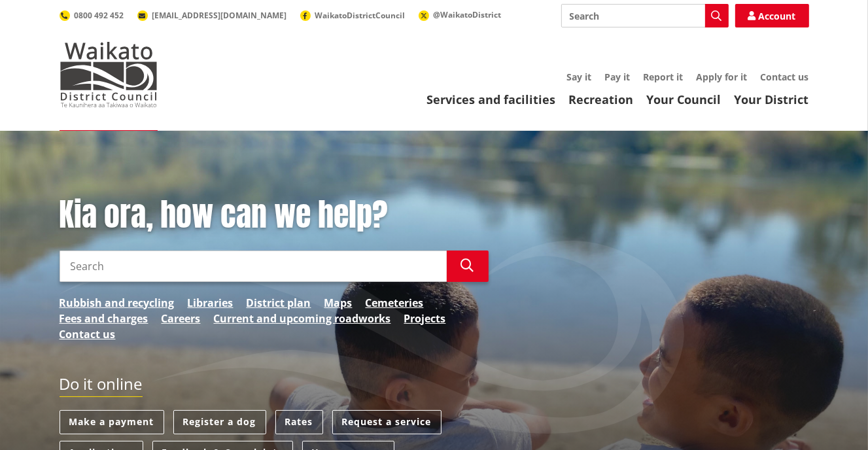
click at [94, 258] on input "Search" at bounding box center [253, 266] width 387 height 31
type input "change address"
click at [473, 262] on icon "button" at bounding box center [467, 265] width 13 height 13
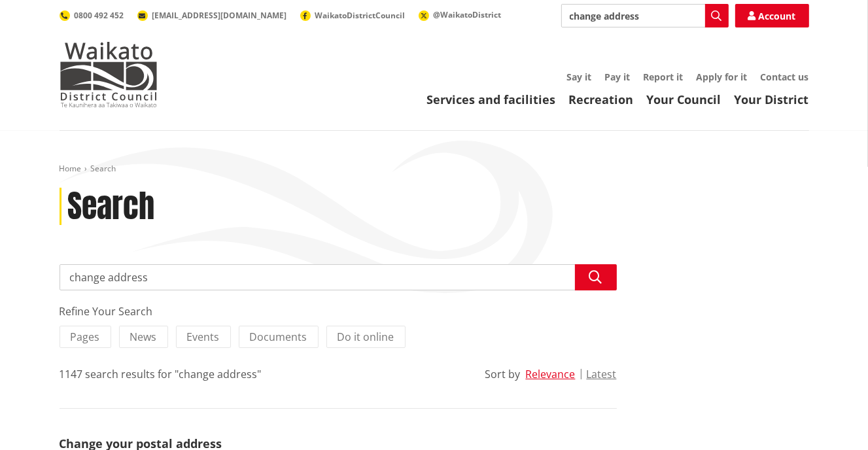
click at [775, 15] on link "Account" at bounding box center [772, 16] width 74 height 24
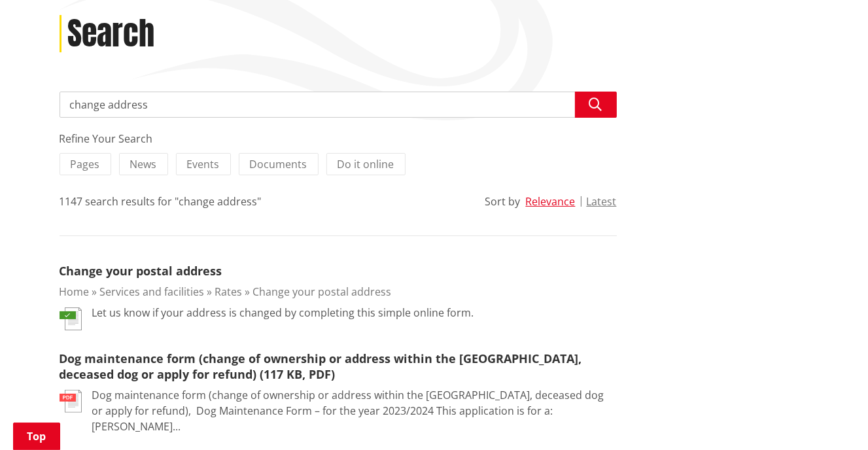
scroll to position [196, 0]
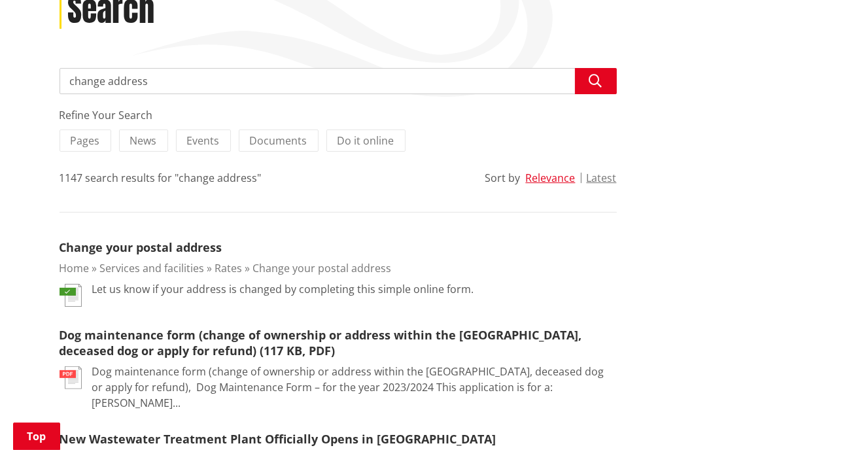
click at [69, 291] on img at bounding box center [71, 295] width 22 height 23
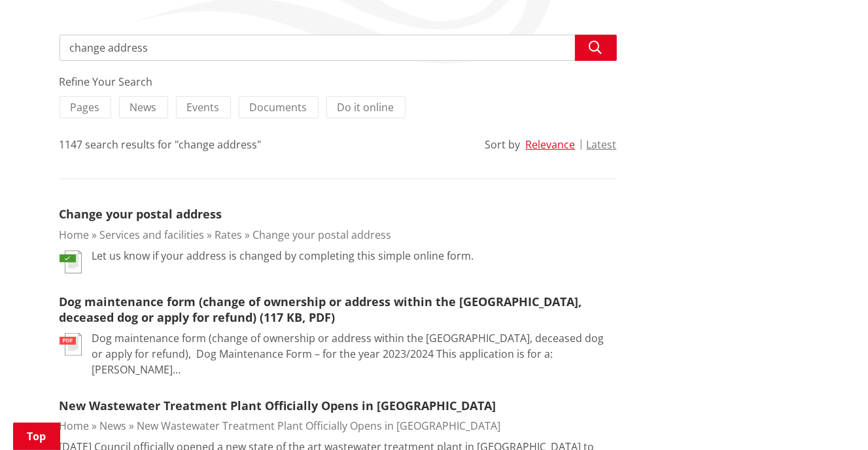
scroll to position [262, 0]
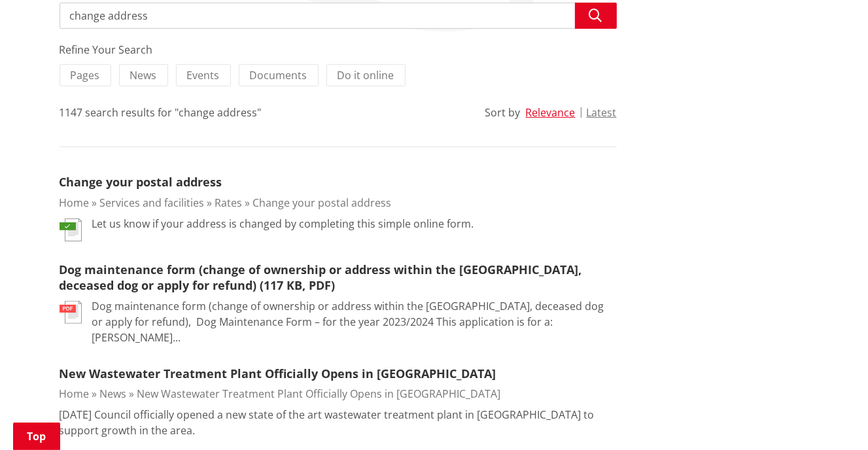
click at [68, 224] on img at bounding box center [71, 229] width 22 height 23
click at [153, 229] on p "Let us know if your address is changed by completing this simple online form." at bounding box center [283, 224] width 382 height 16
drag, startPoint x: 274, startPoint y: 232, endPoint x: 295, endPoint y: 222, distance: 23.1
click at [281, 228] on div "Let us know if your address is changed by completing this simple online form." at bounding box center [283, 229] width 382 height 26
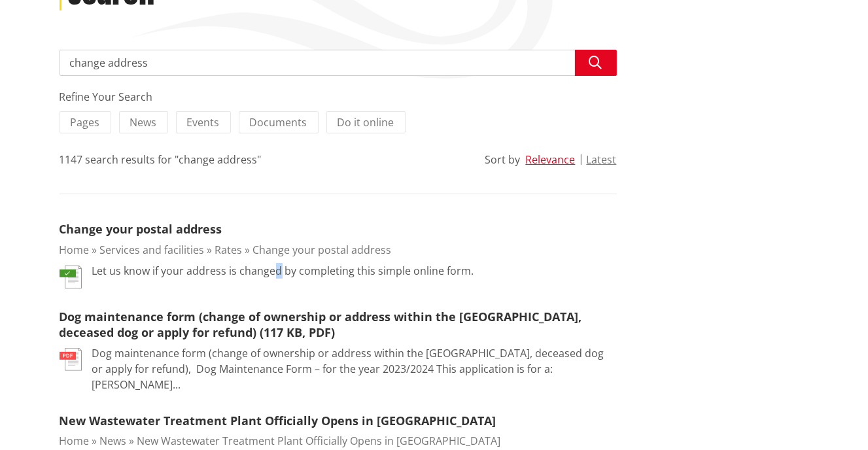
scroll to position [65, 0]
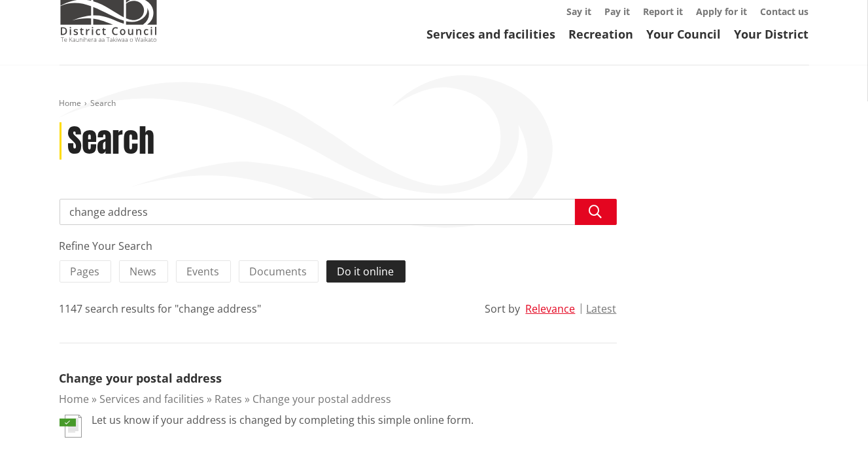
click at [349, 271] on span "Do it online" at bounding box center [365, 271] width 57 height 14
click at [0, 0] on input "Do it online" at bounding box center [0, 0] width 0 height 0
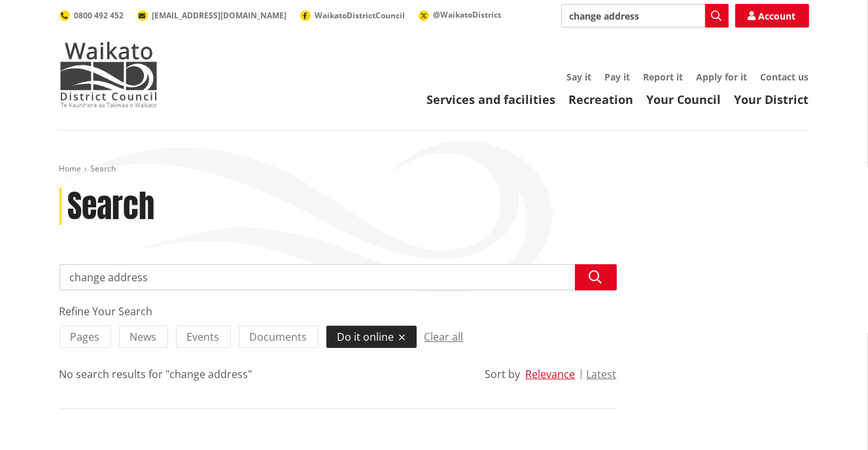
click at [362, 339] on span "Do it online" at bounding box center [365, 337] width 57 height 14
click at [0, 0] on input "Do it online" at bounding box center [0, 0] width 0 height 0
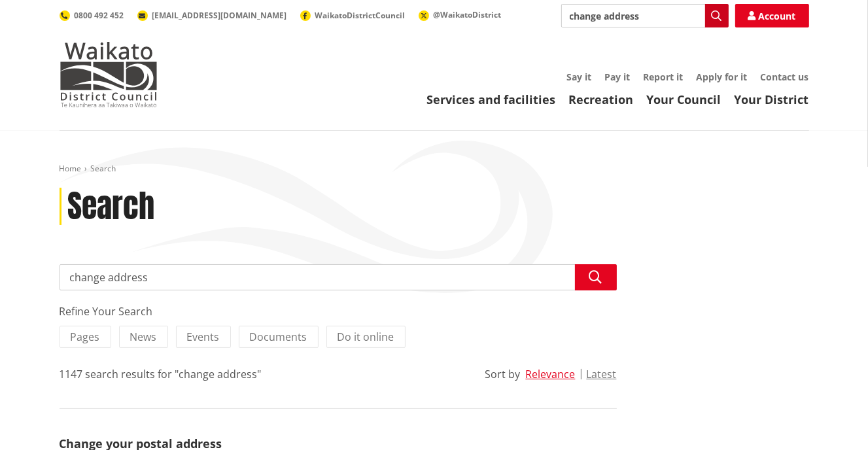
click at [714, 13] on icon "button" at bounding box center [717, 15] width 10 height 10
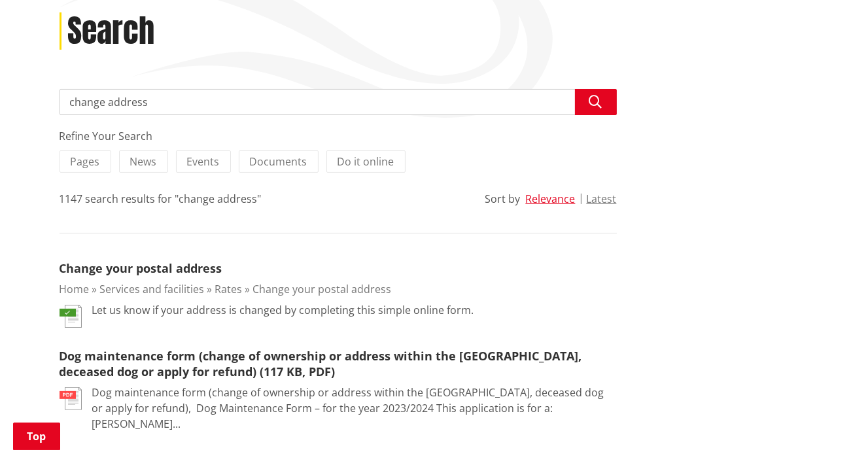
scroll to position [196, 0]
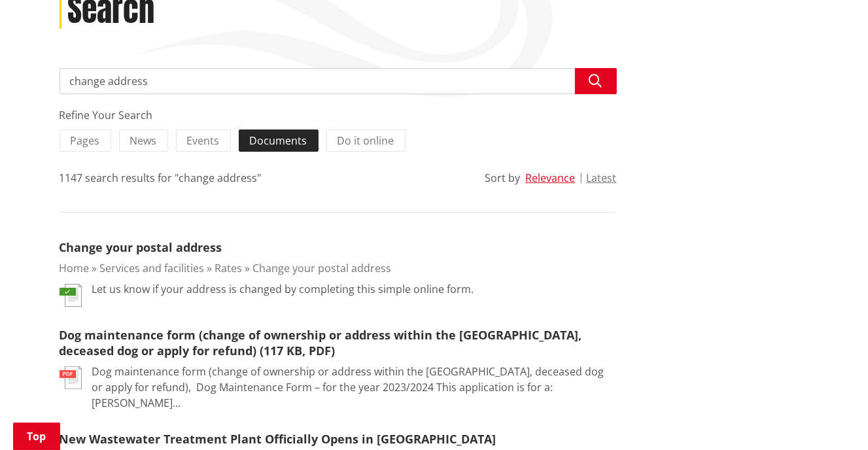
click at [264, 140] on span "Documents" at bounding box center [279, 140] width 58 height 14
click at [0, 0] on input "Documents" at bounding box center [0, 0] width 0 height 0
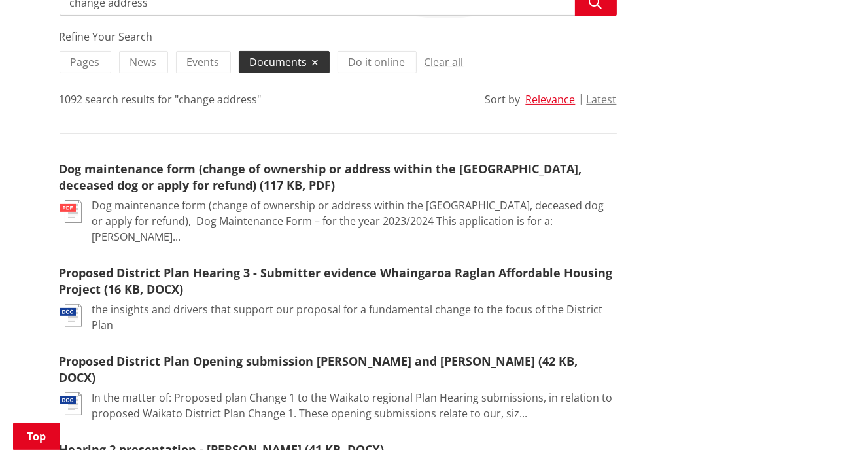
scroll to position [262, 0]
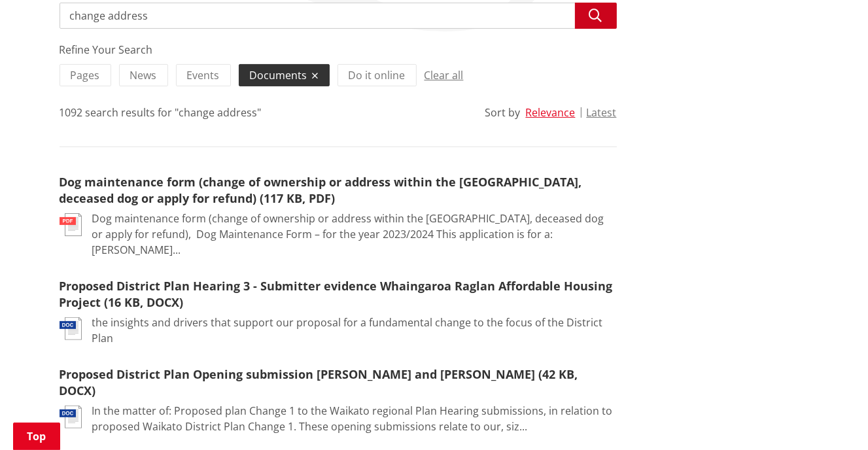
click at [593, 16] on icon "button" at bounding box center [595, 15] width 13 height 13
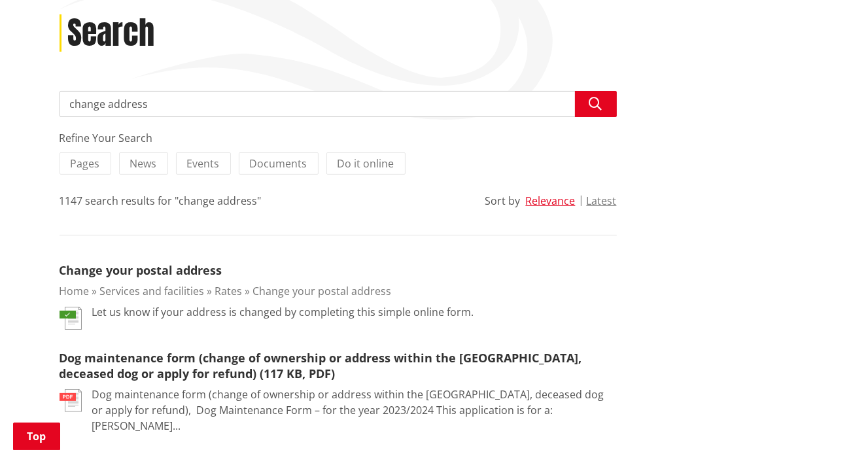
scroll to position [196, 0]
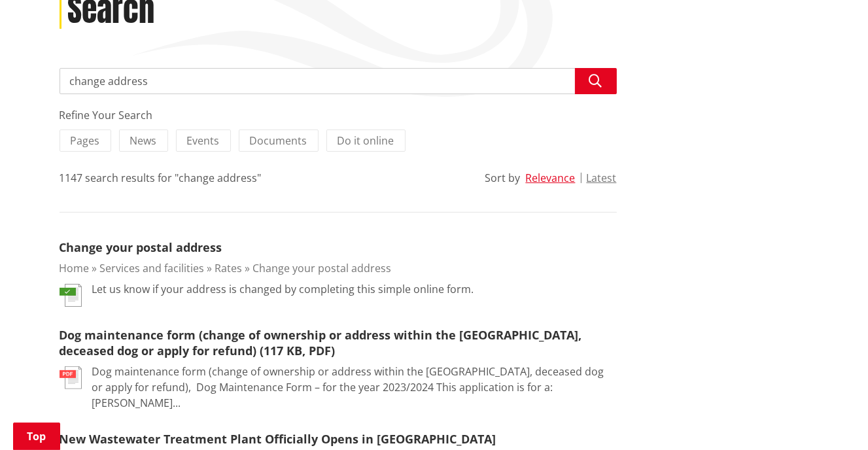
click at [67, 290] on img at bounding box center [71, 295] width 22 height 23
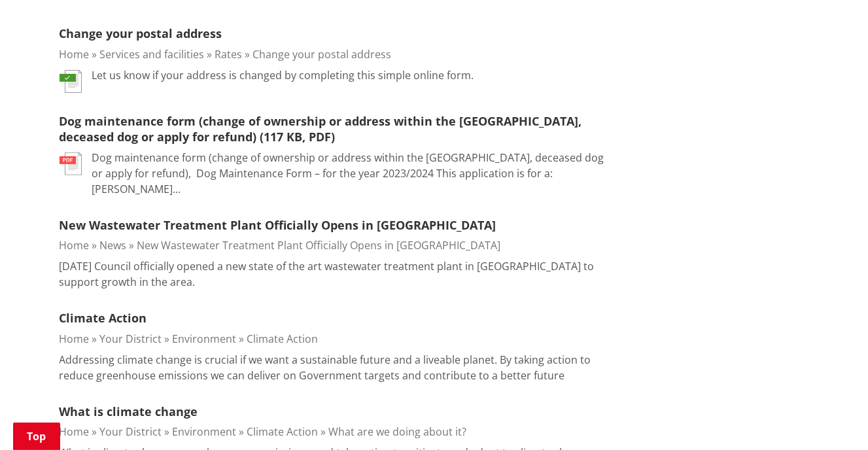
scroll to position [392, 0]
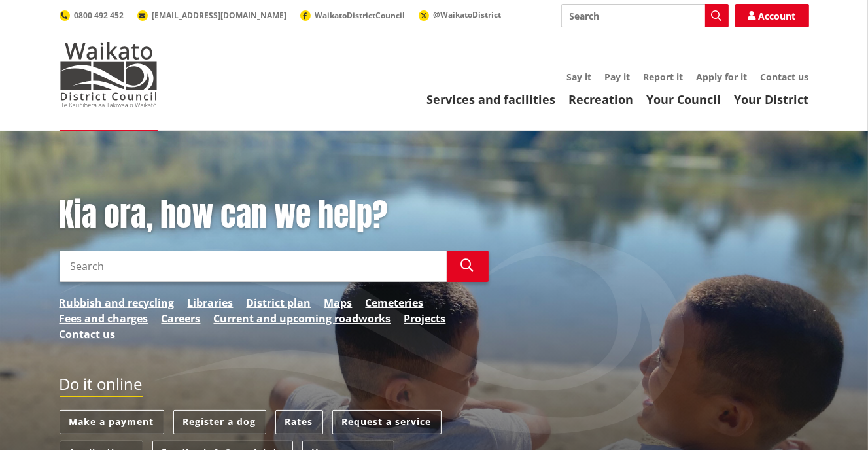
click at [78, 266] on input "Search" at bounding box center [253, 266] width 387 height 31
type input "change address"
click at [468, 266] on icon "button" at bounding box center [467, 265] width 13 height 13
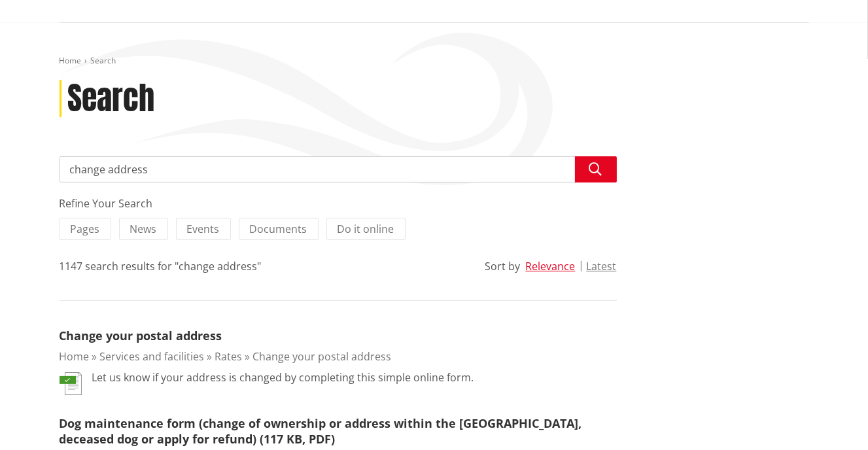
scroll to position [131, 0]
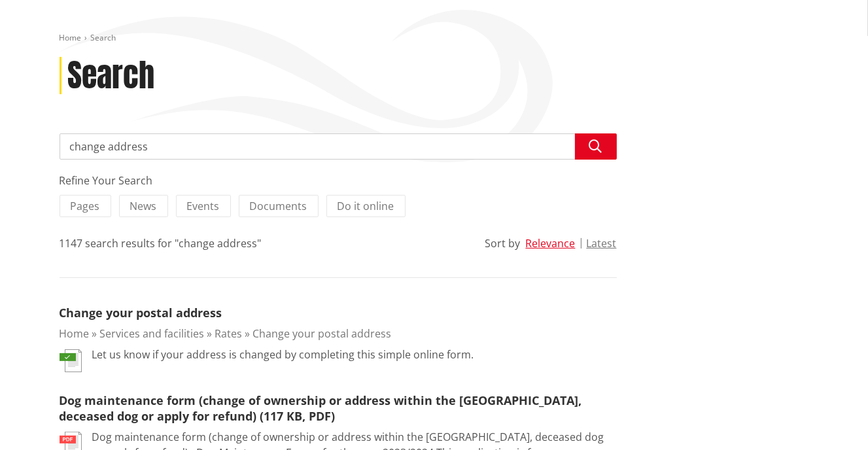
drag, startPoint x: 90, startPoint y: 355, endPoint x: 102, endPoint y: 378, distance: 26.0
click at [69, 355] on img at bounding box center [71, 360] width 22 height 23
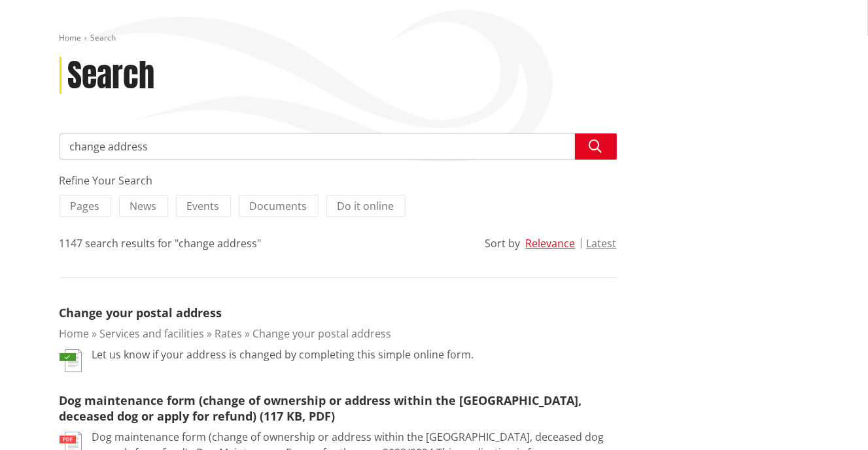
click at [84, 328] on link "Home" at bounding box center [75, 333] width 30 height 14
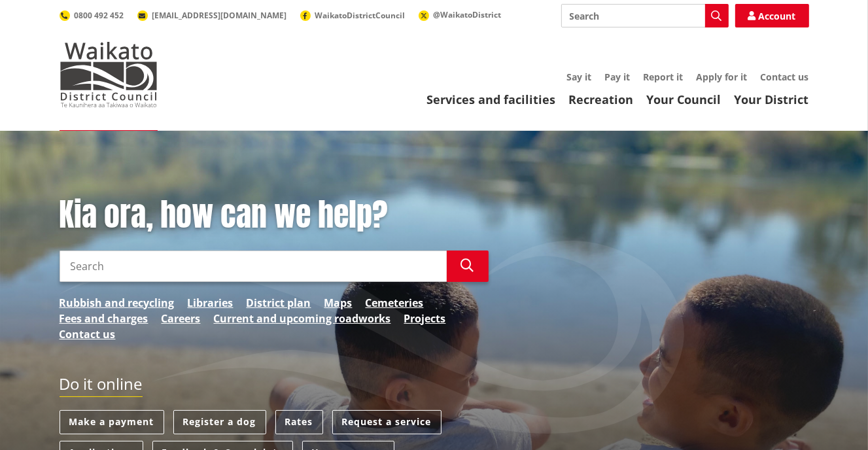
click at [99, 272] on input "Search" at bounding box center [253, 266] width 387 height 31
type input "change postal address"
click at [458, 266] on button "Search" at bounding box center [468, 266] width 42 height 31
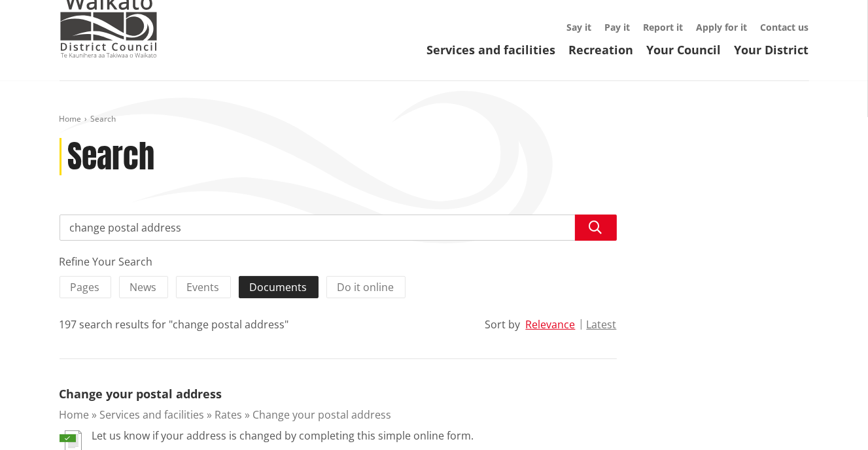
scroll to position [131, 0]
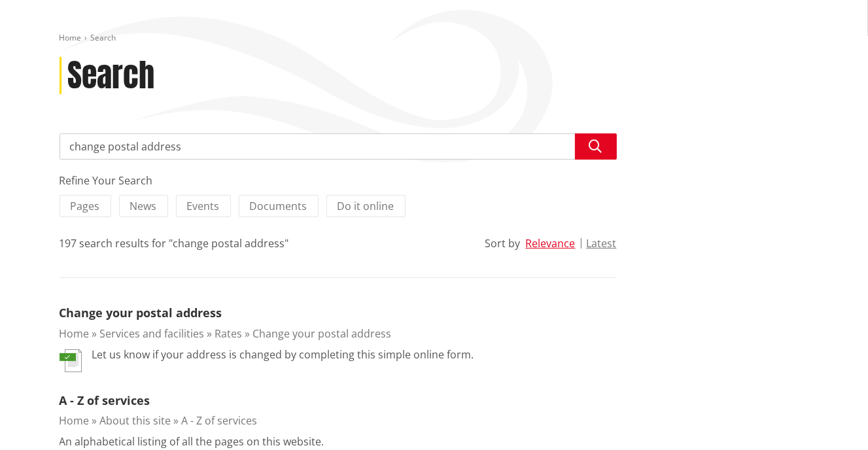
drag, startPoint x: 67, startPoint y: 355, endPoint x: 443, endPoint y: 390, distance: 377.8
